Goal: Communication & Community: Participate in discussion

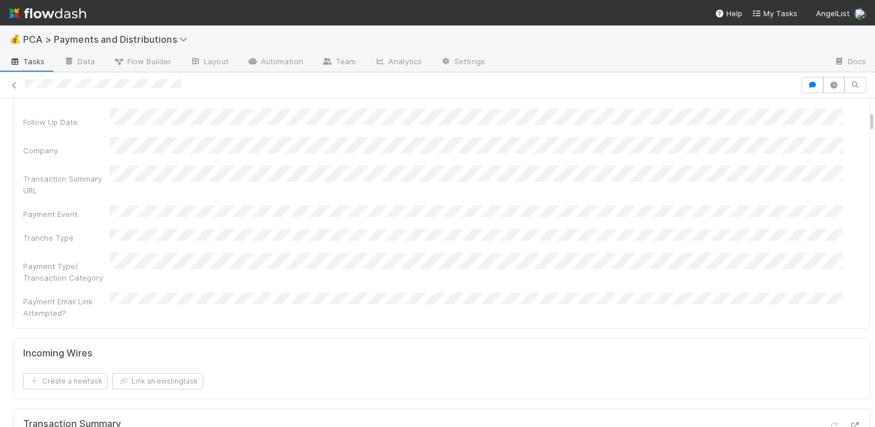
scroll to position [419, 0]
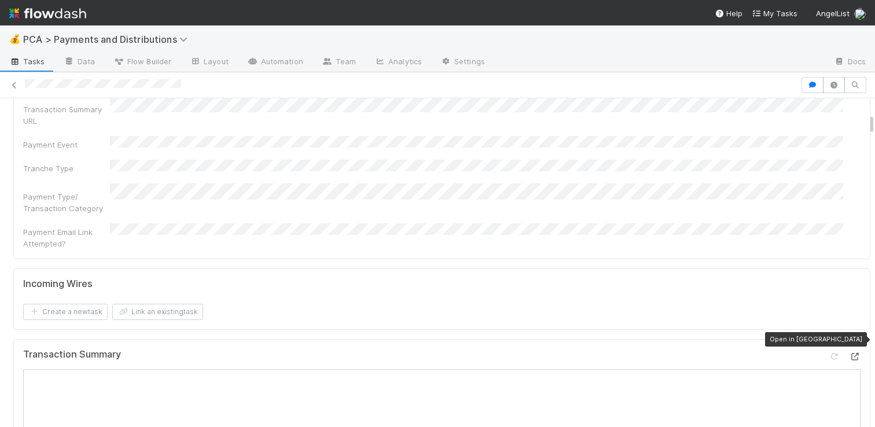
click at [849, 353] on icon at bounding box center [855, 357] width 12 height 8
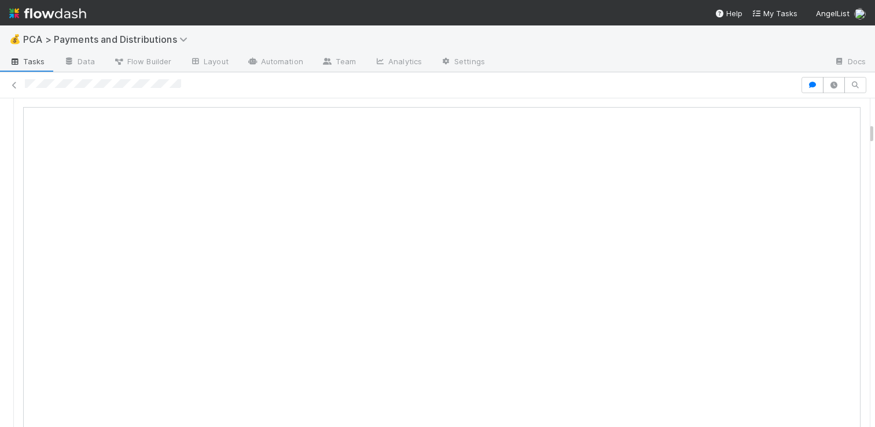
scroll to position [727, 0]
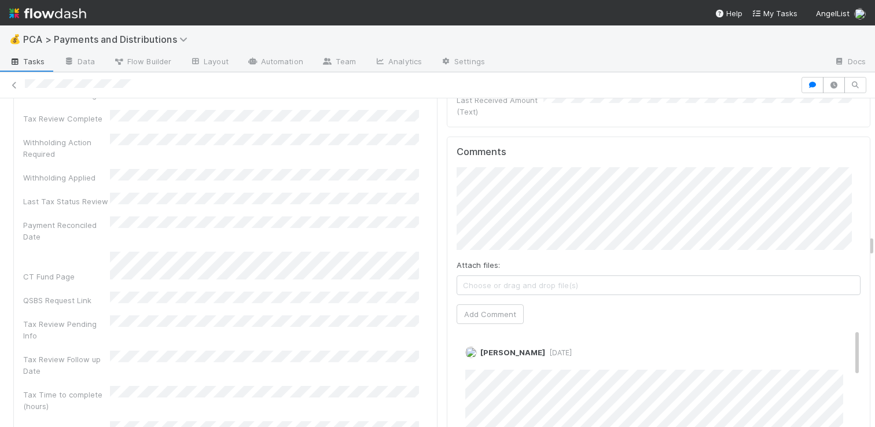
scroll to position [3360, 0]
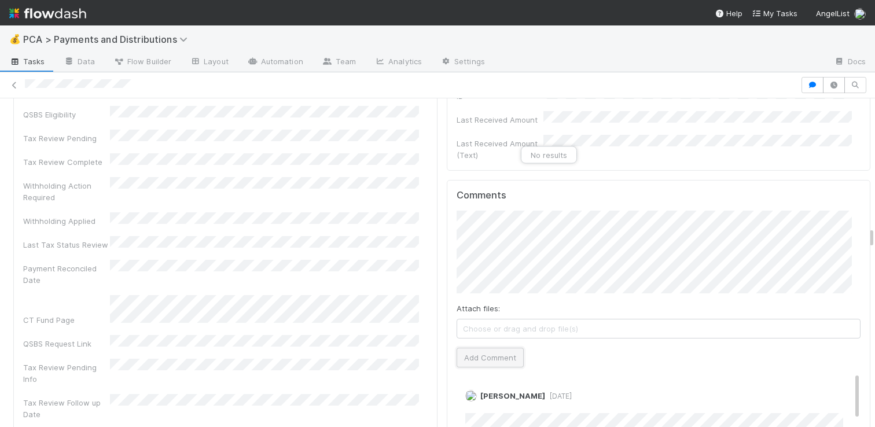
click at [473, 348] on button "Add Comment" at bounding box center [490, 358] width 67 height 20
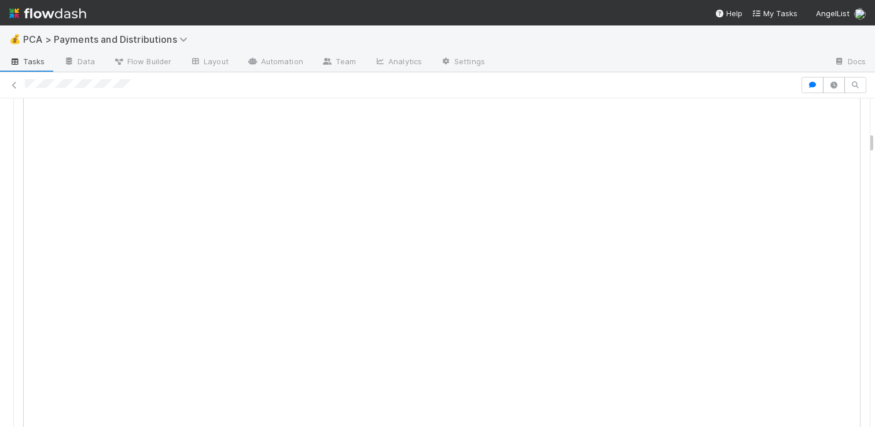
scroll to position [470, 0]
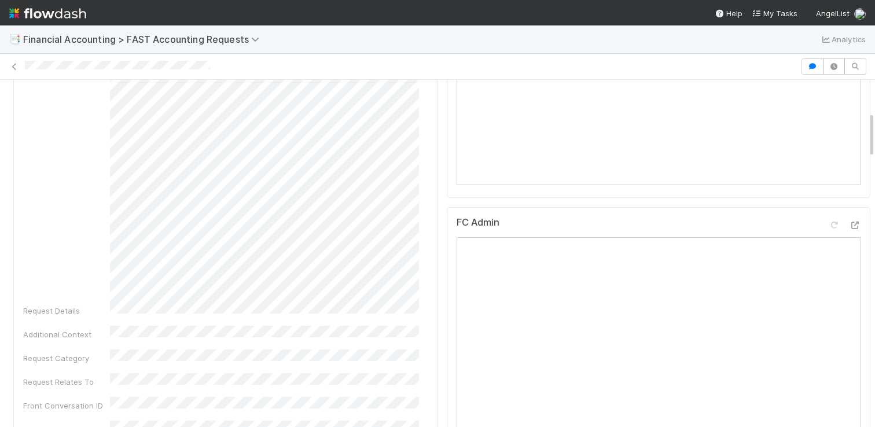
scroll to position [255, 0]
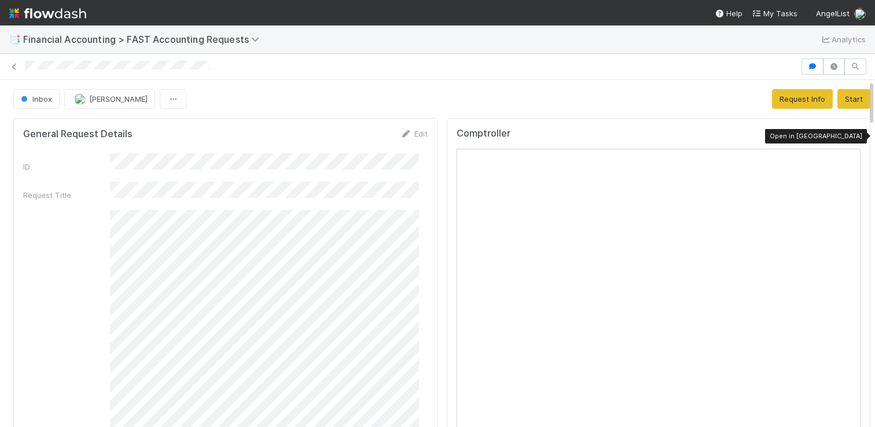
click at [849, 137] on icon at bounding box center [855, 137] width 12 height 8
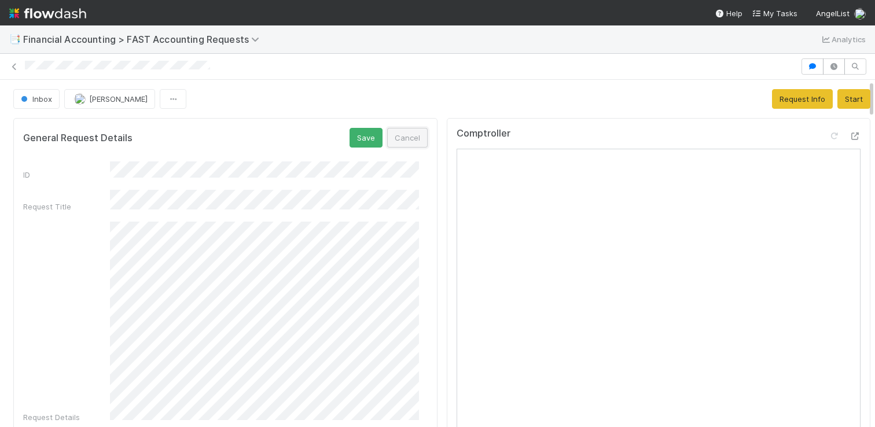
click at [405, 134] on button "Cancel" at bounding box center [407, 138] width 41 height 20
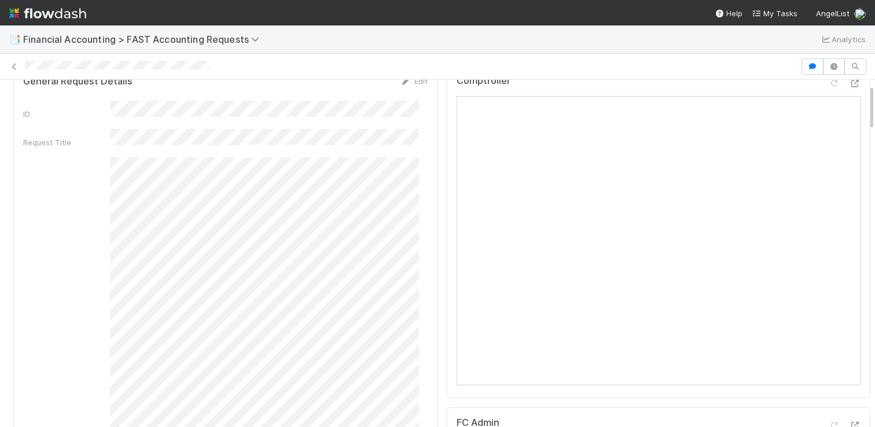
scroll to position [64, 0]
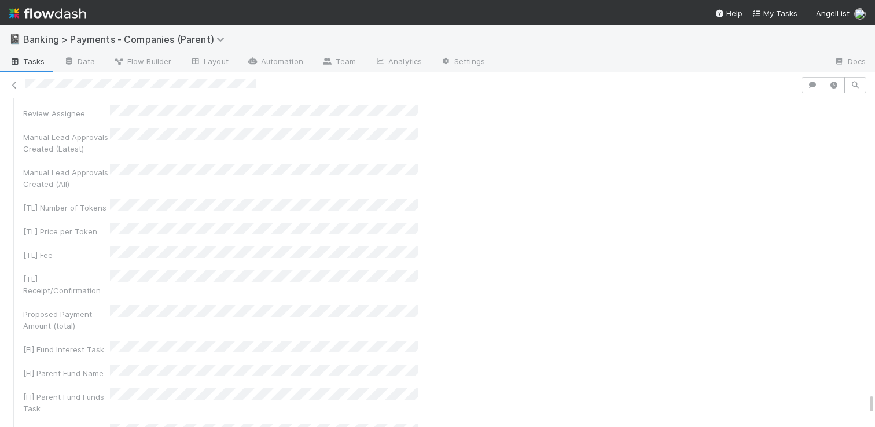
scroll to position [6811, 0]
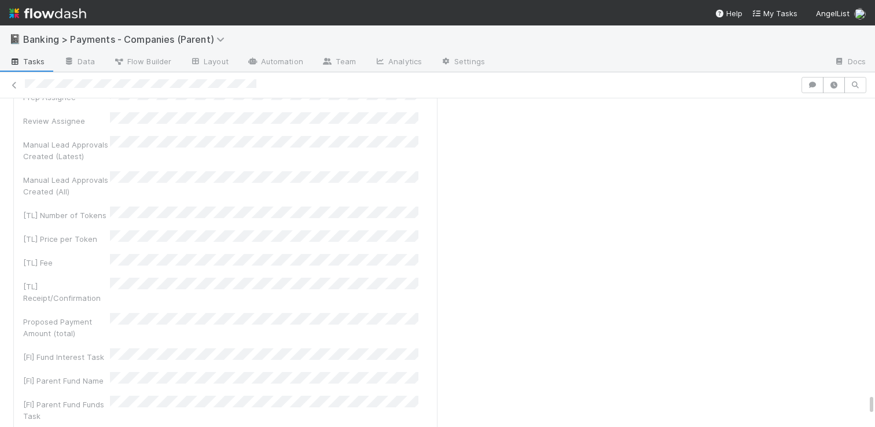
scroll to position [6860, 0]
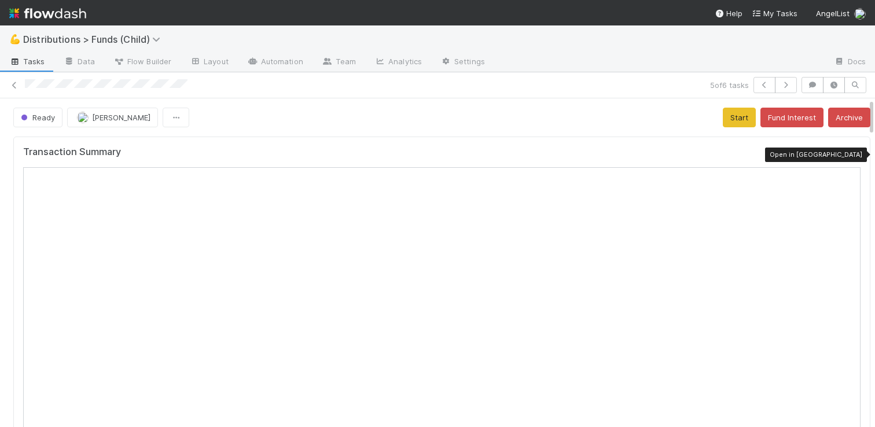
click at [849, 155] on icon at bounding box center [855, 155] width 12 height 8
click at [16, 79] on link at bounding box center [15, 85] width 12 height 12
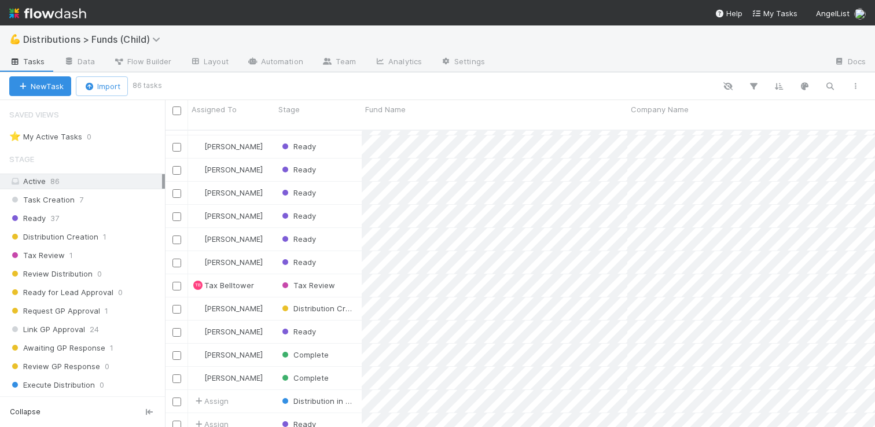
scroll to position [137, 0]
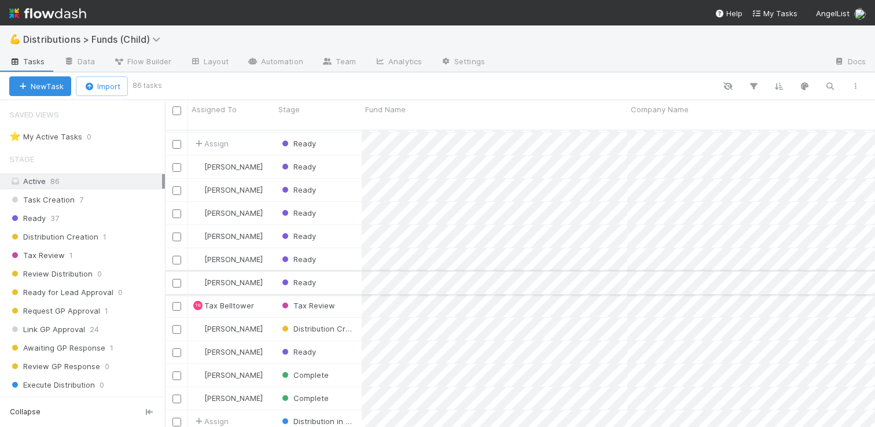
click at [340, 277] on div "Ready" at bounding box center [318, 283] width 87 height 23
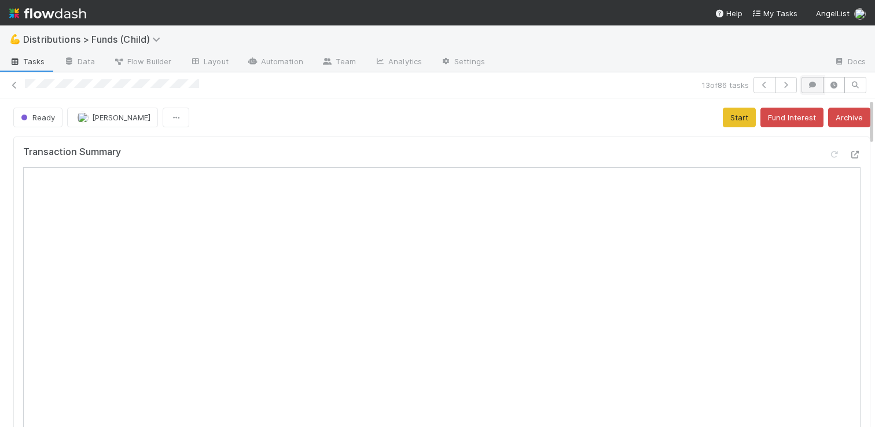
click at [803, 90] on button "button" at bounding box center [813, 85] width 22 height 16
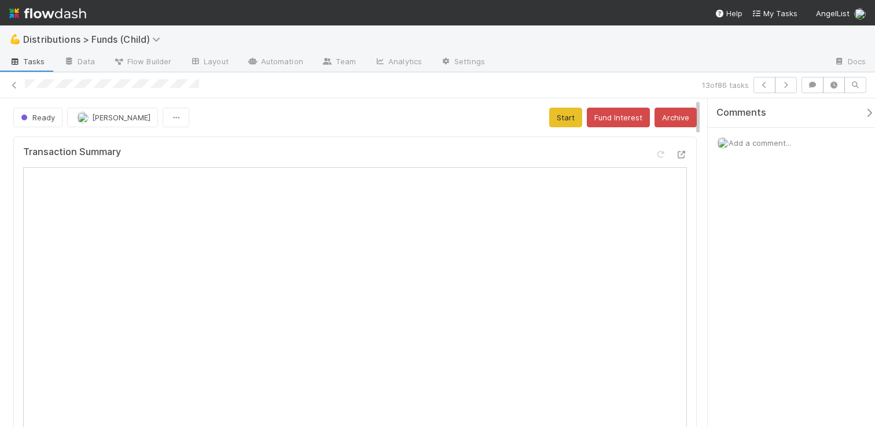
click at [777, 148] on div "Add a comment..." at bounding box center [796, 143] width 176 height 30
click at [758, 123] on div "Comments" at bounding box center [796, 113] width 176 height 30
click at [750, 136] on div "Add a comment..." at bounding box center [796, 143] width 176 height 30
click at [735, 146] on span "Add a comment..." at bounding box center [760, 142] width 63 height 9
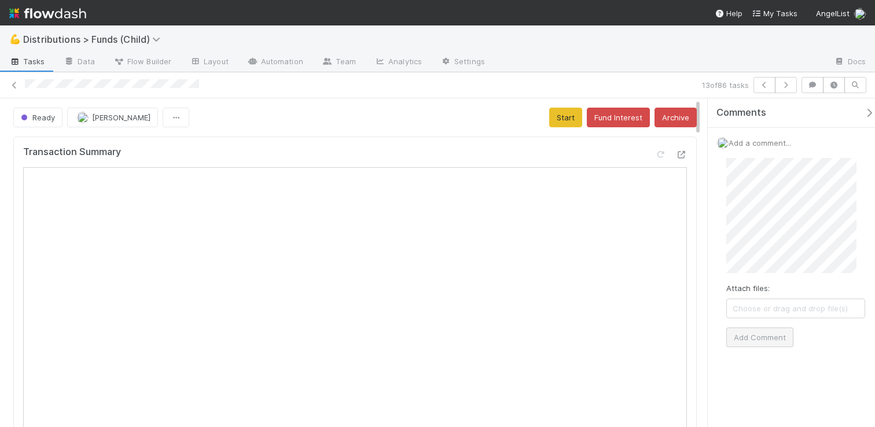
click at [747, 348] on div "Attach files: Choose or drag and drop file(s) Add Comment" at bounding box center [795, 253] width 157 height 208
click at [747, 344] on button "Add Comment" at bounding box center [760, 338] width 67 height 20
click at [817, 89] on button "button" at bounding box center [813, 85] width 22 height 16
